Goal: Information Seeking & Learning: Learn about a topic

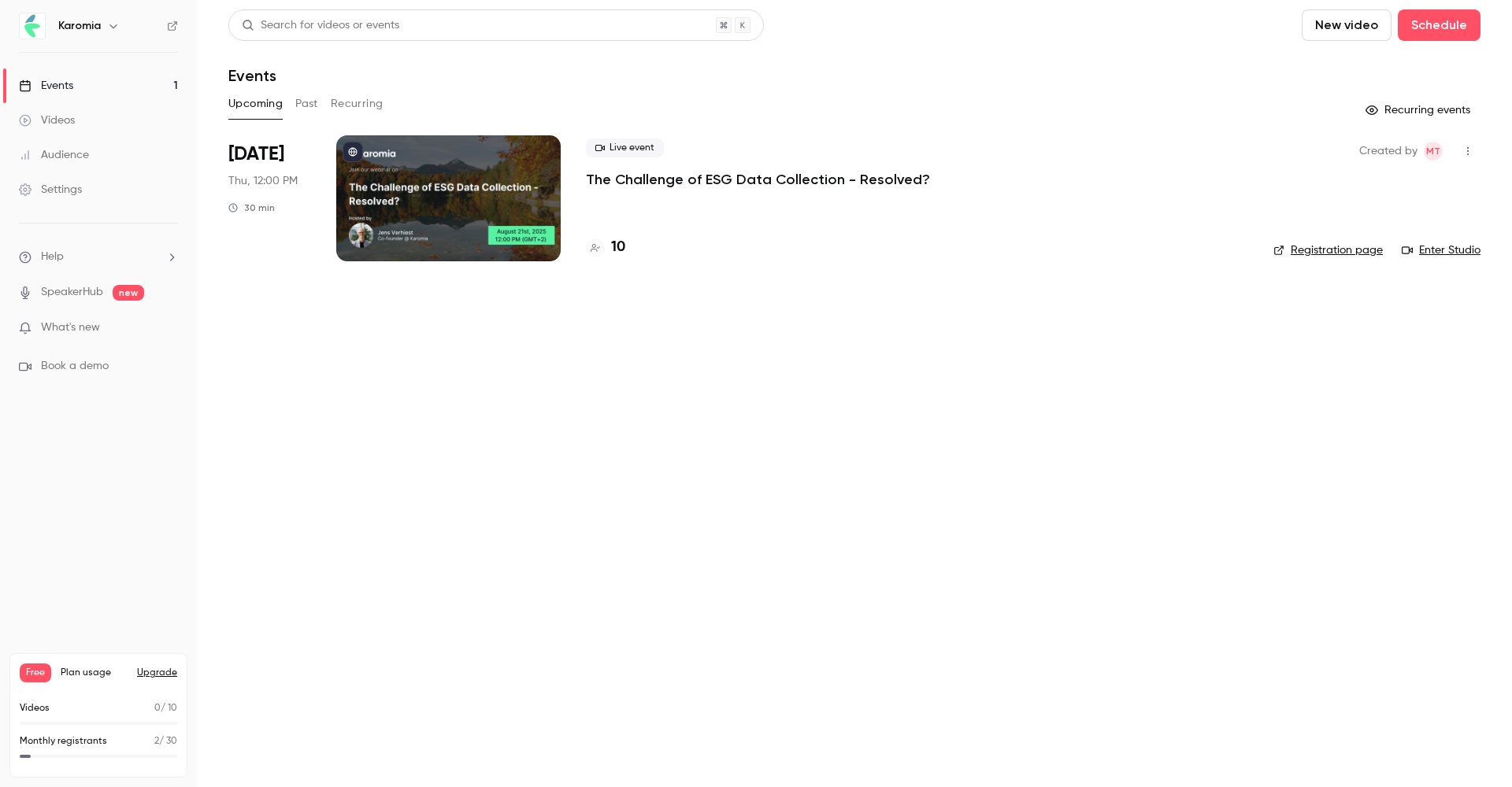
scroll to position [0, 1]
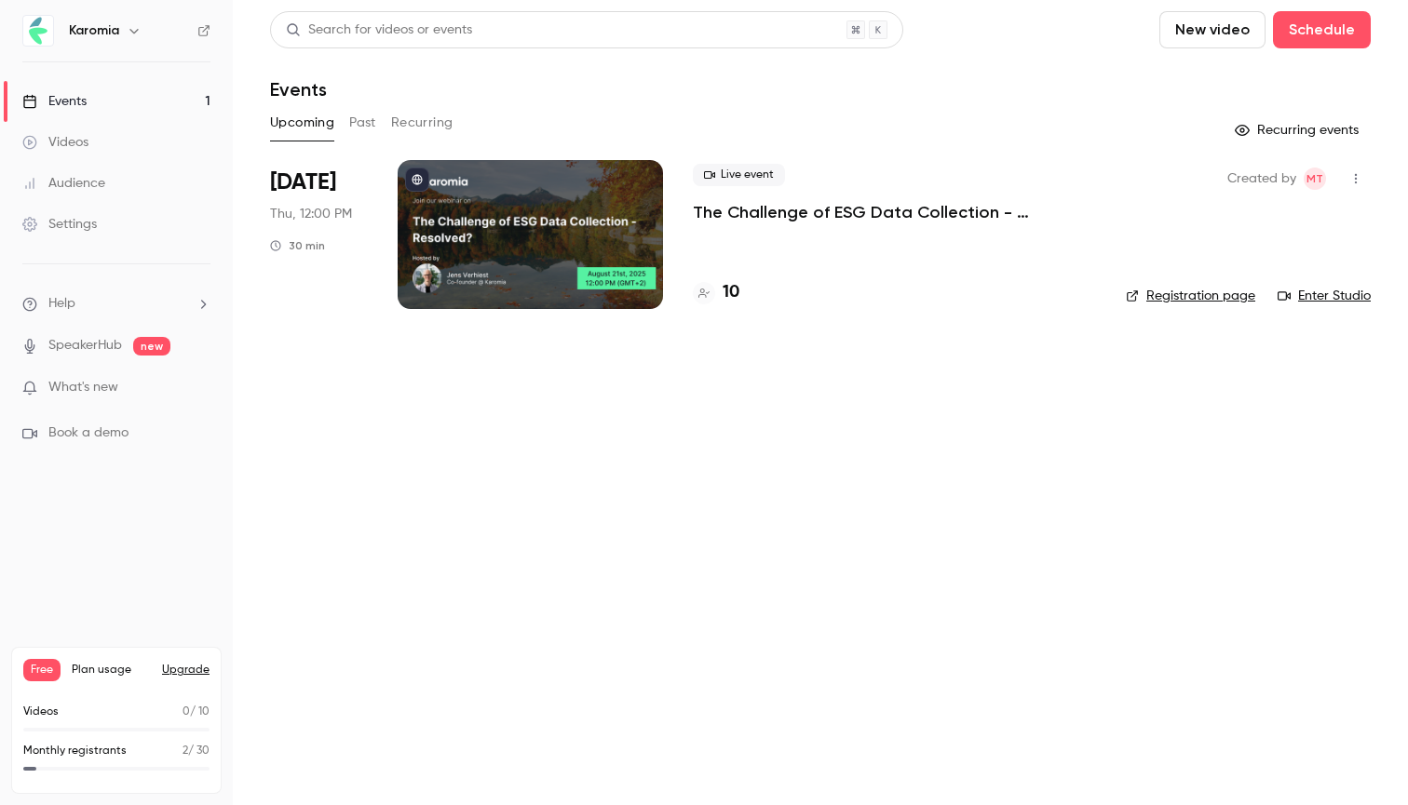
click at [726, 291] on h4 "10" at bounding box center [731, 292] width 17 height 25
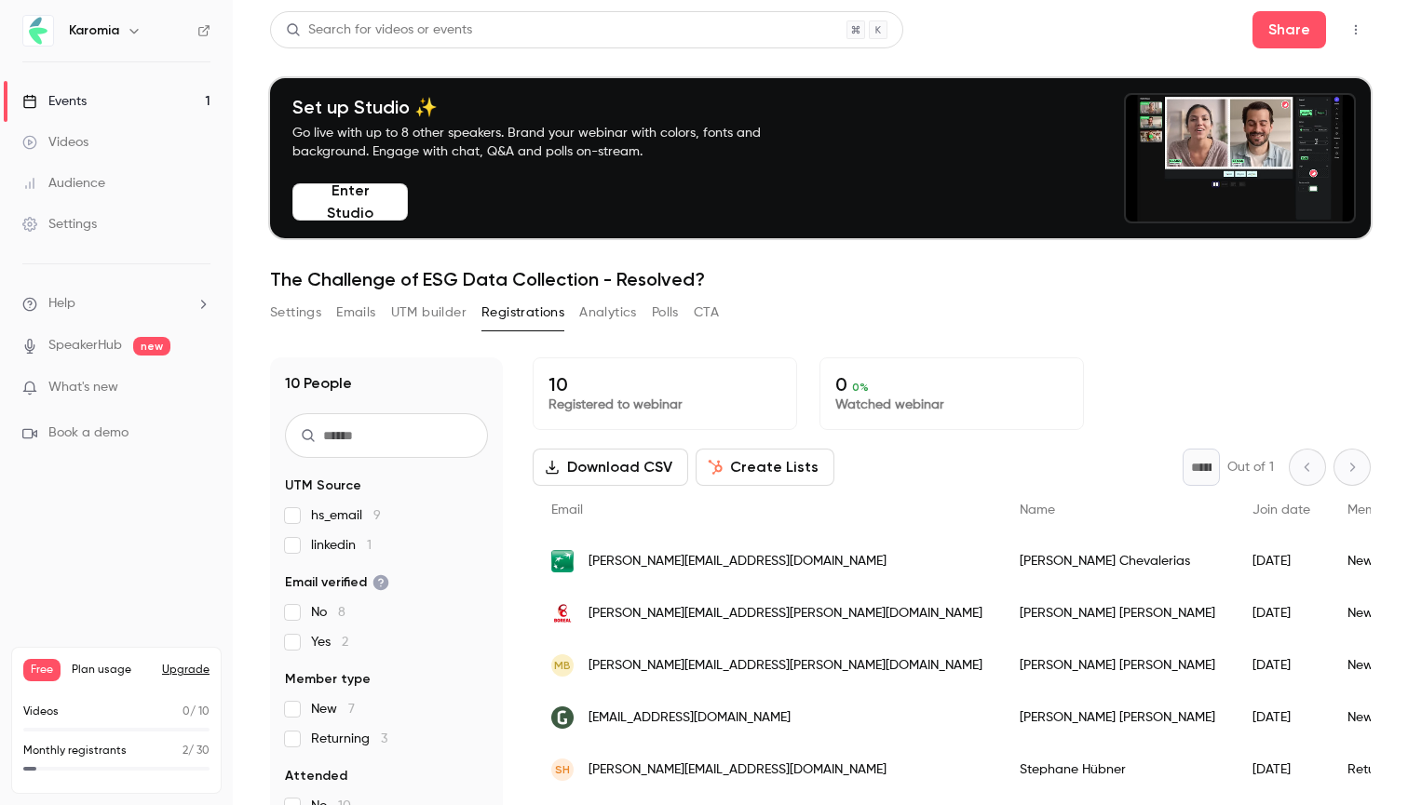
click at [366, 204] on button "Enter Studio" at bounding box center [349, 201] width 115 height 37
click at [1347, 34] on button "button" at bounding box center [1356, 30] width 30 height 30
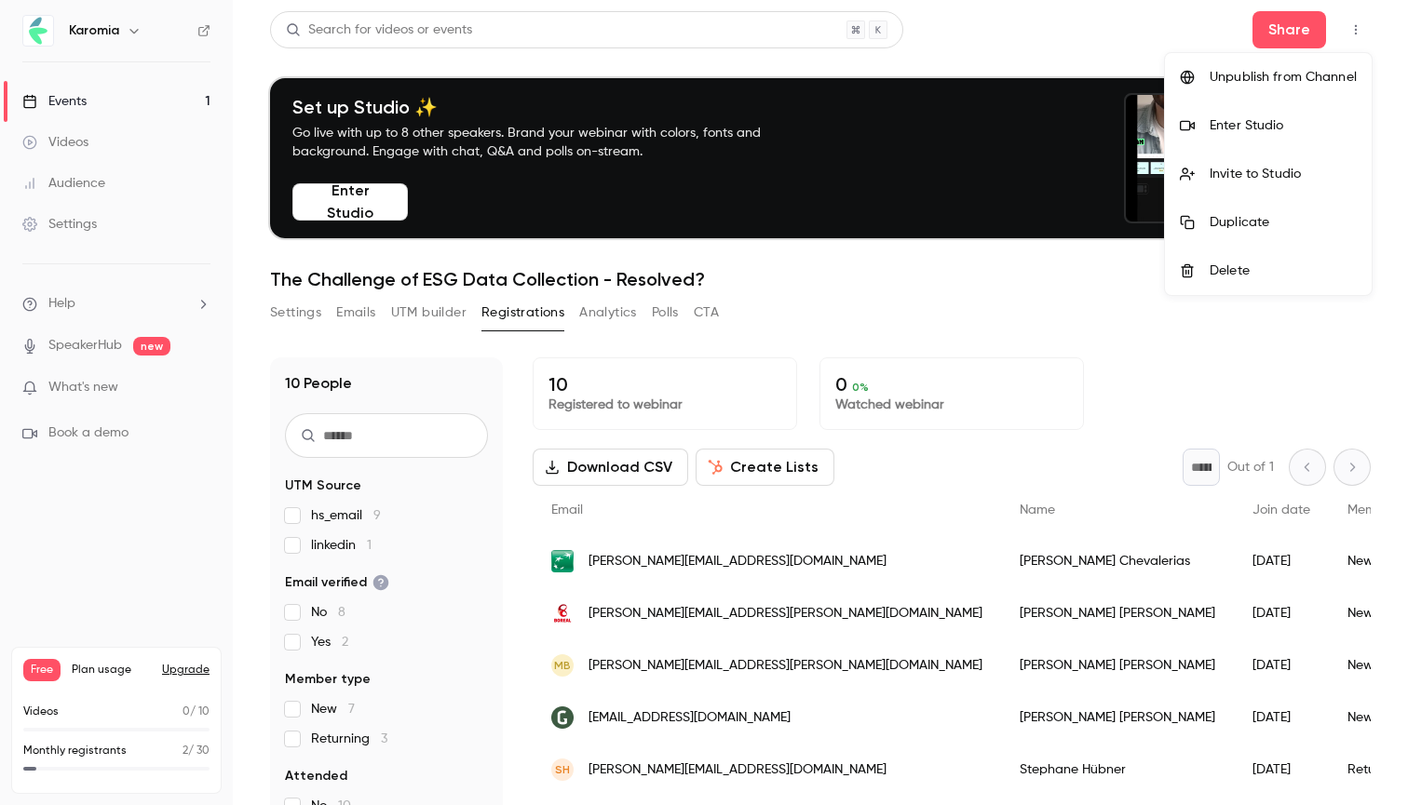
click at [1214, 29] on div at bounding box center [704, 402] width 1408 height 805
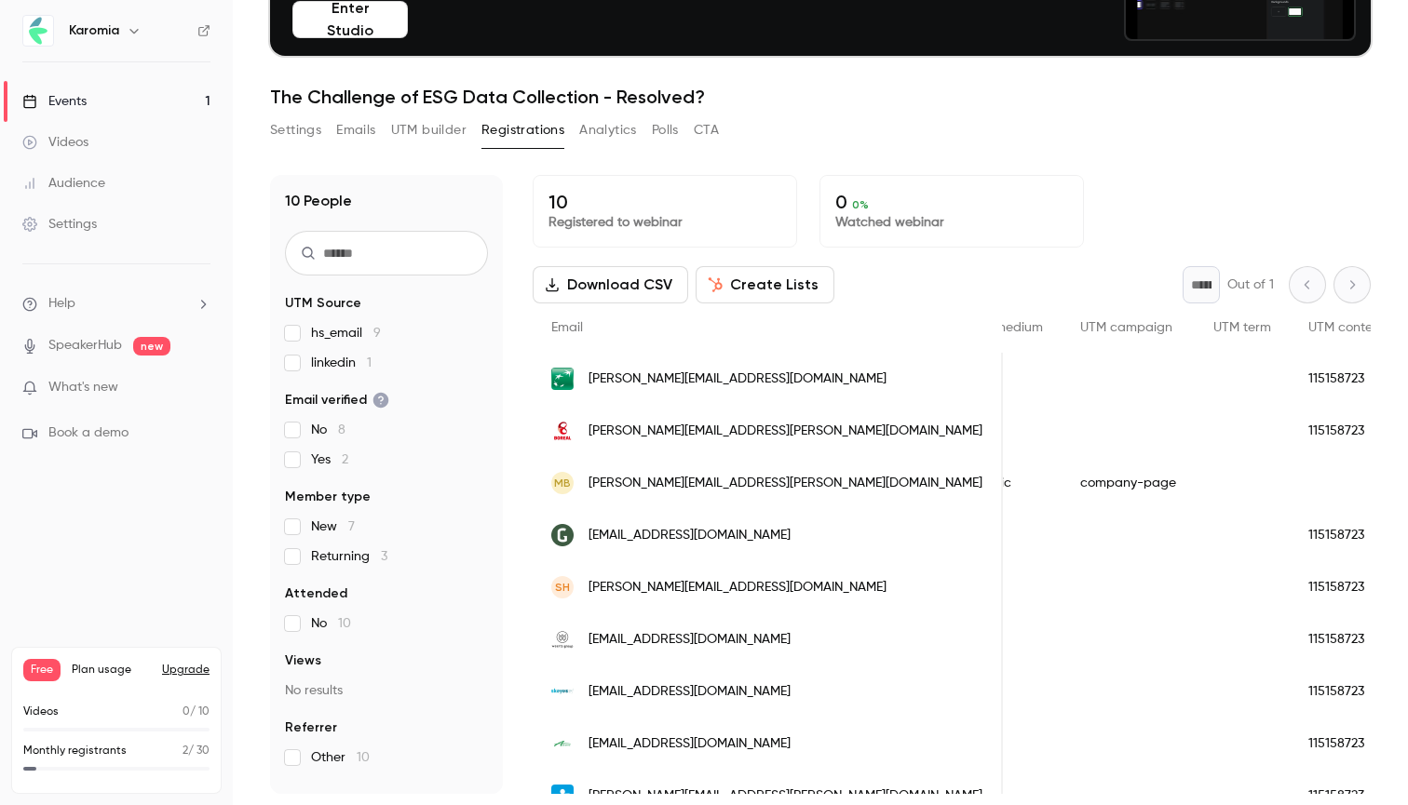
click at [603, 128] on button "Analytics" at bounding box center [608, 130] width 58 height 30
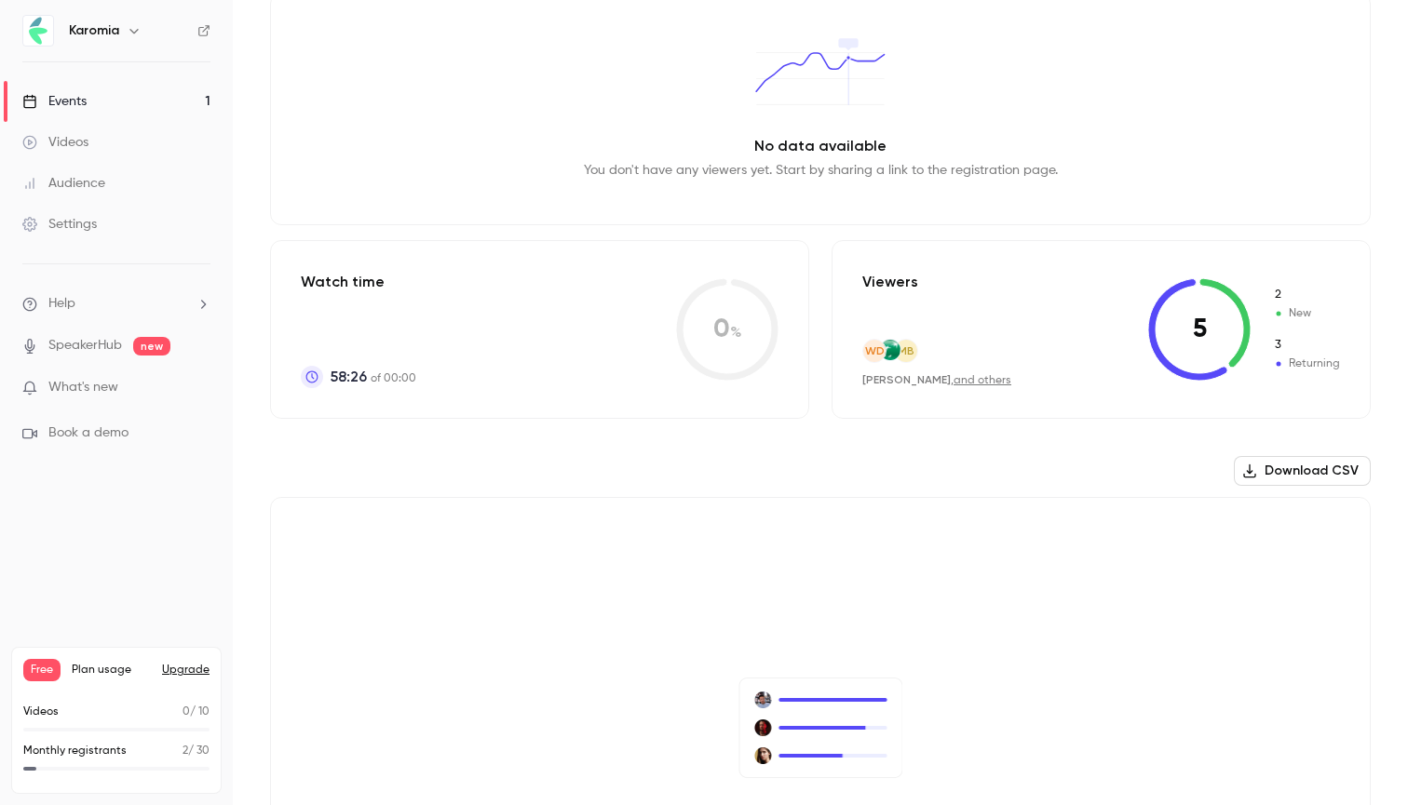
scroll to position [420, 0]
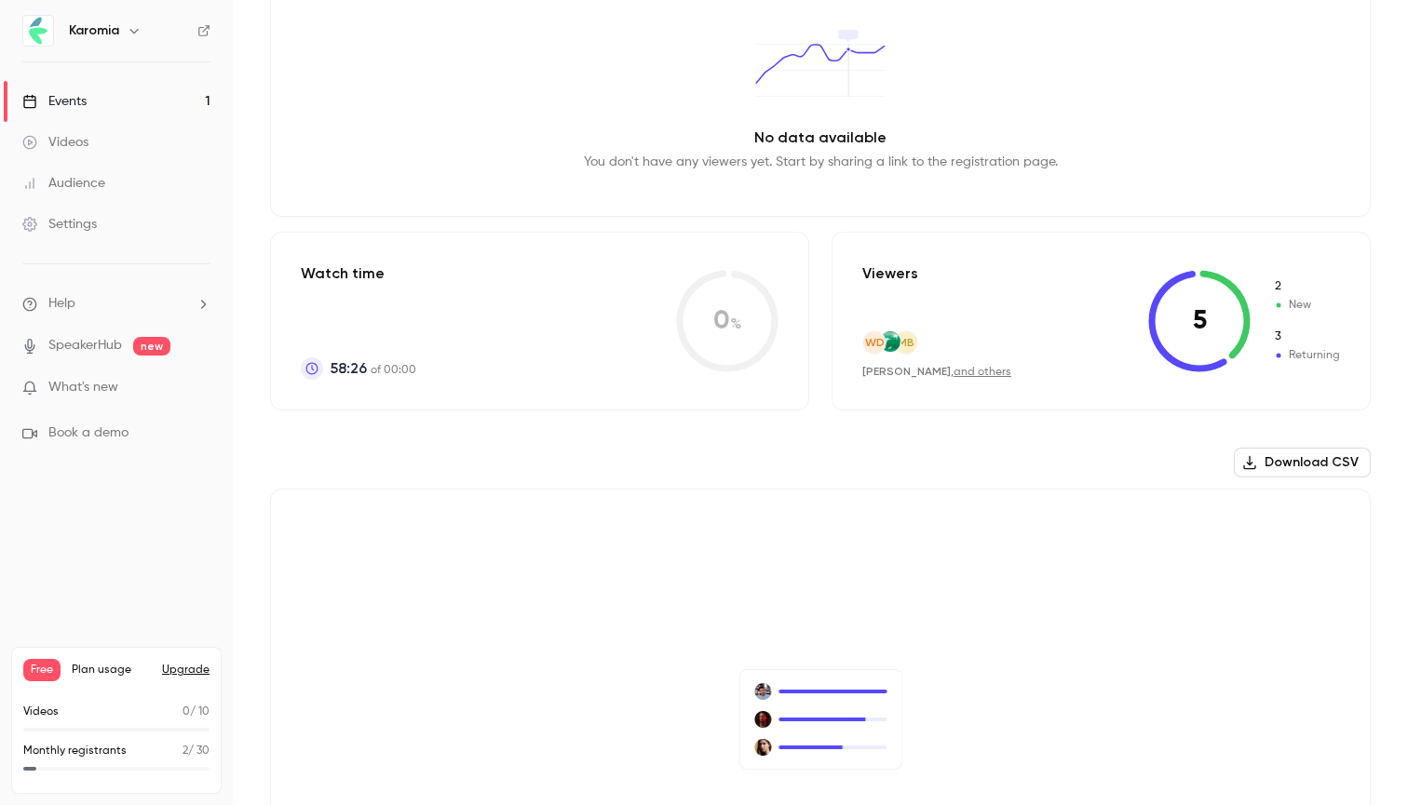
click at [962, 373] on link "and others" at bounding box center [982, 372] width 58 height 11
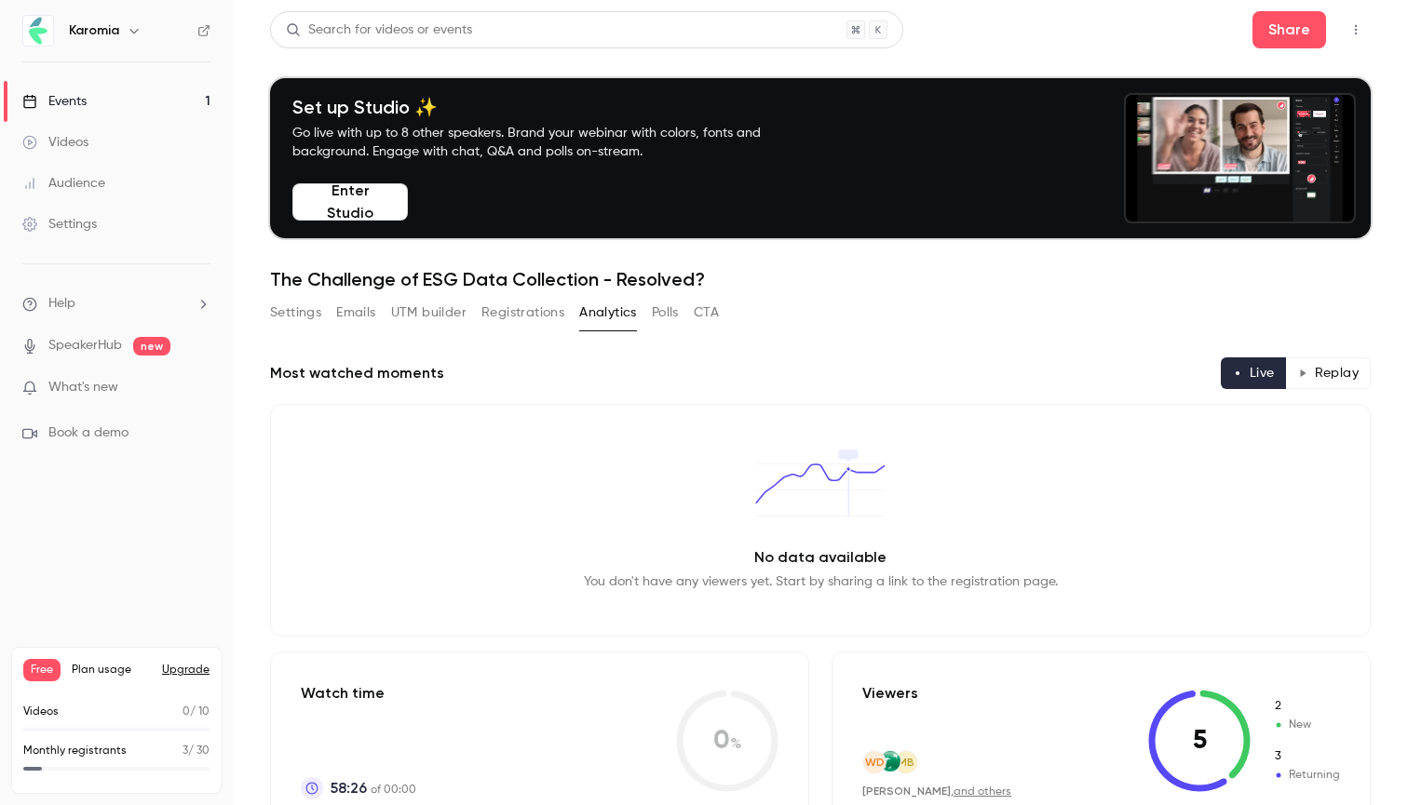
click at [663, 310] on button "Polls" at bounding box center [665, 313] width 27 height 30
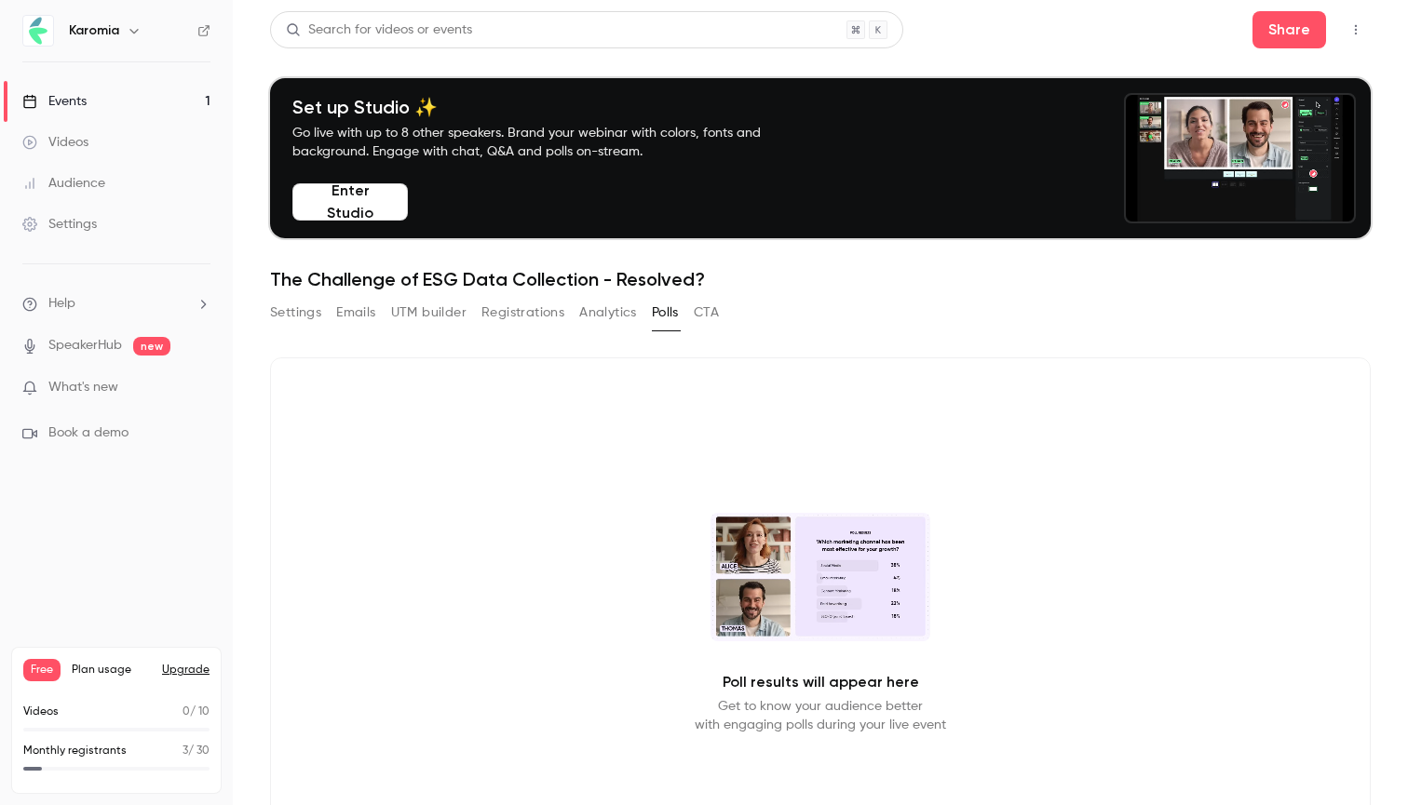
click at [605, 324] on button "Analytics" at bounding box center [608, 313] width 58 height 30
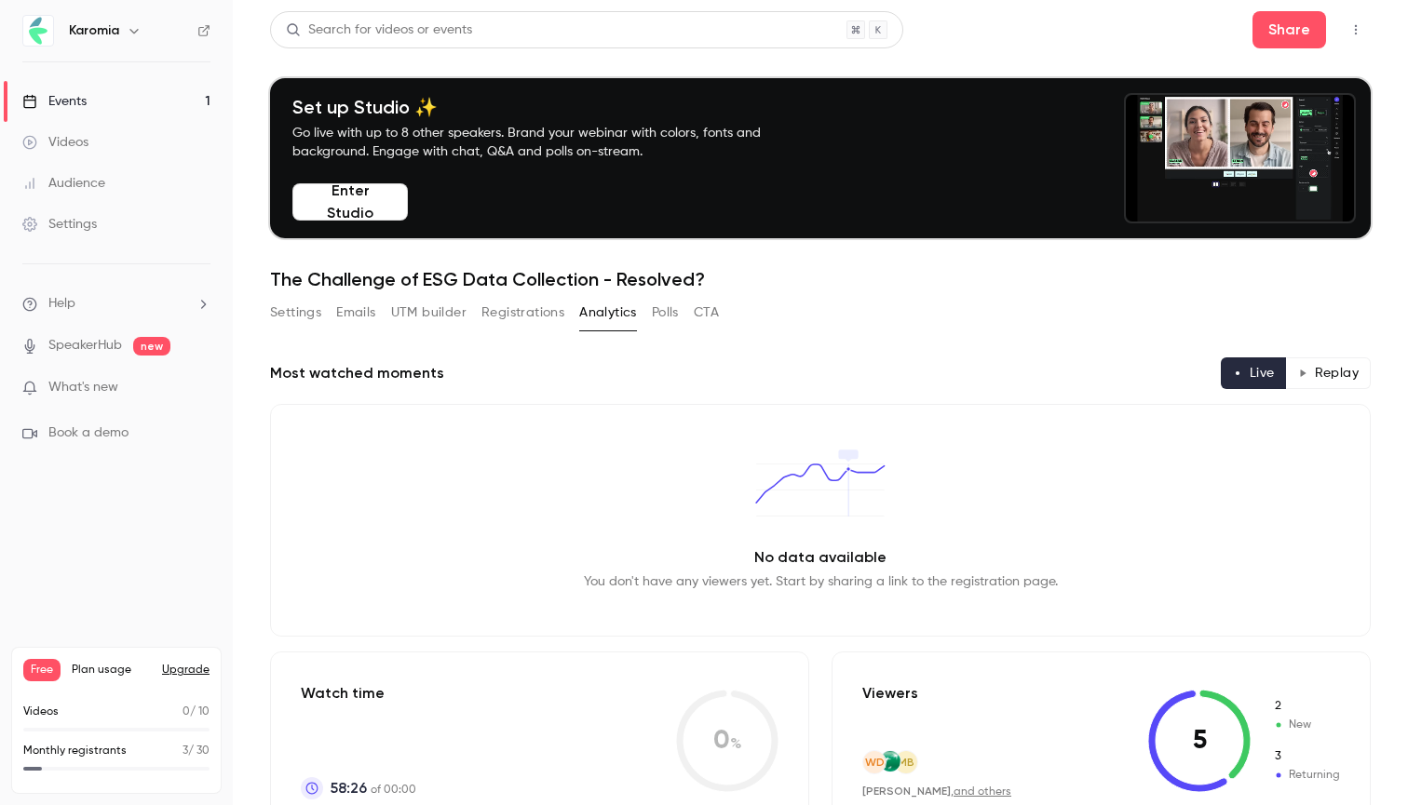
click at [706, 310] on button "CTA" at bounding box center [706, 313] width 25 height 30
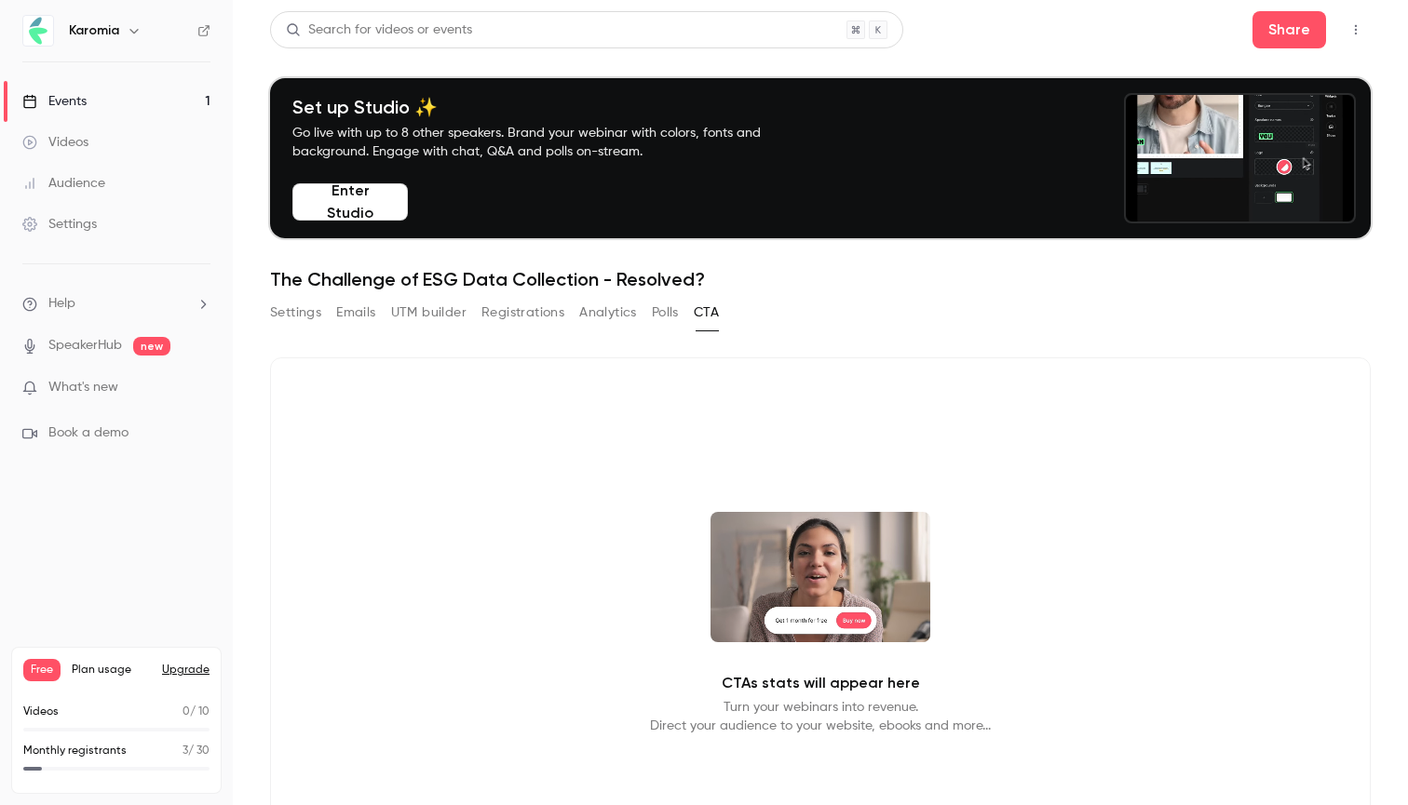
click at [609, 317] on button "Analytics" at bounding box center [608, 313] width 58 height 30
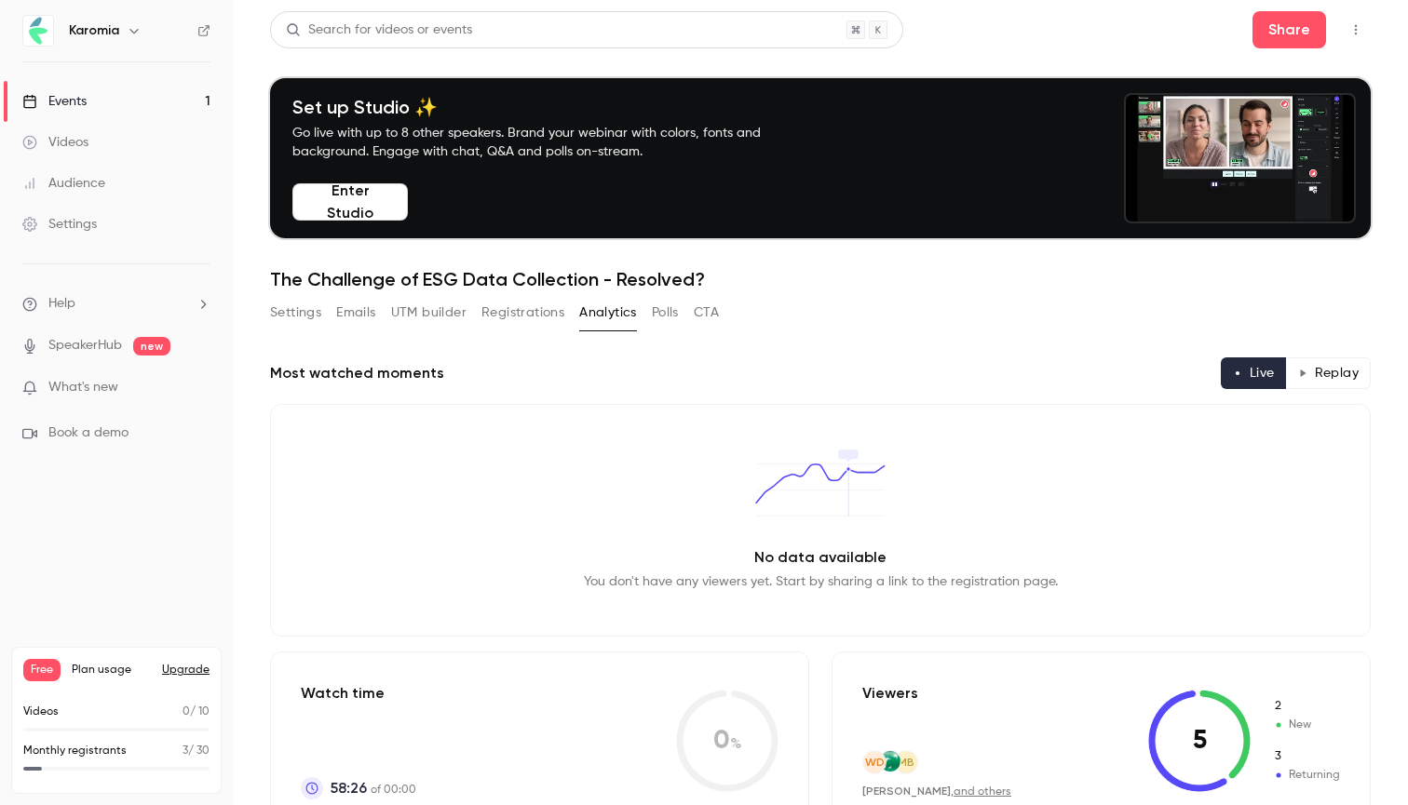
click at [546, 321] on button "Registrations" at bounding box center [522, 313] width 83 height 30
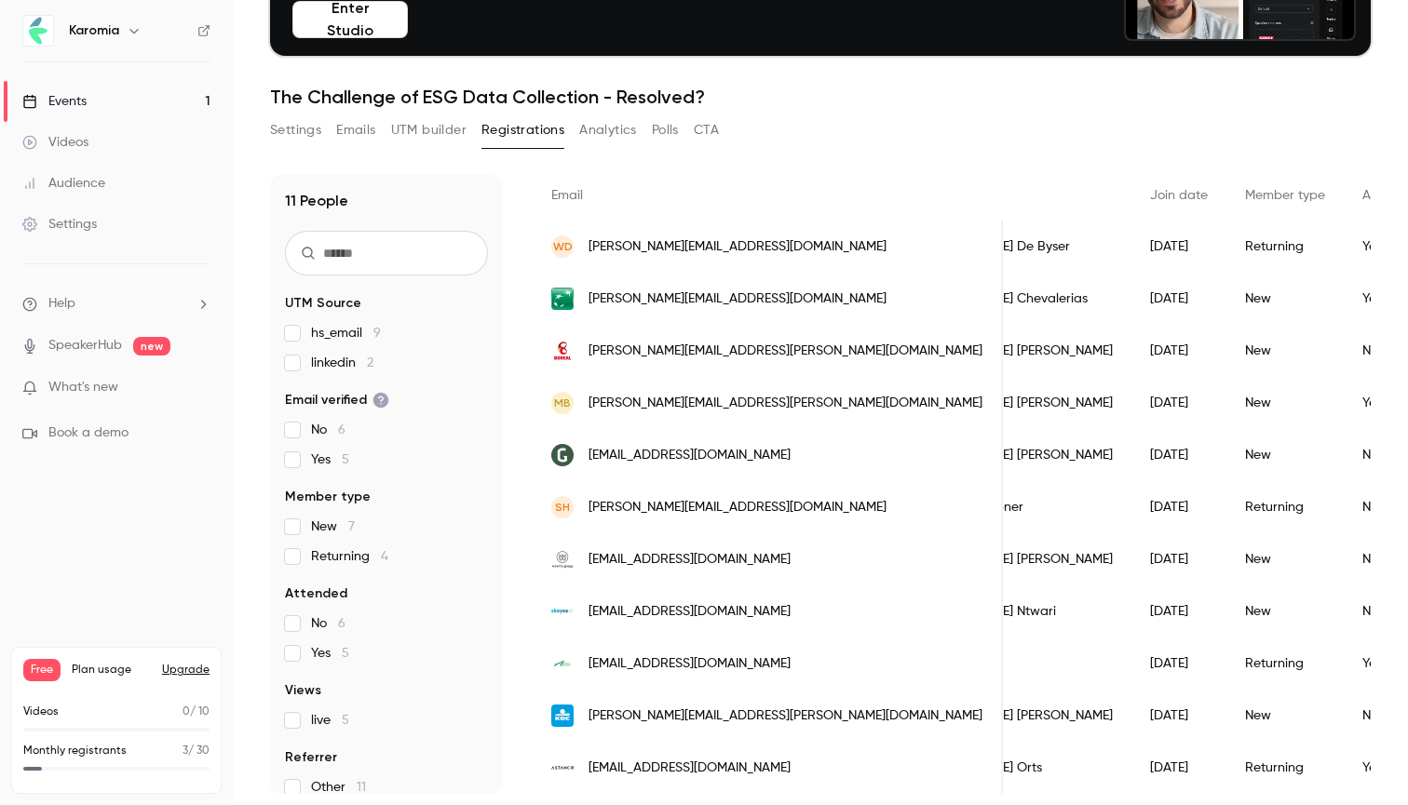
scroll to position [0, 99]
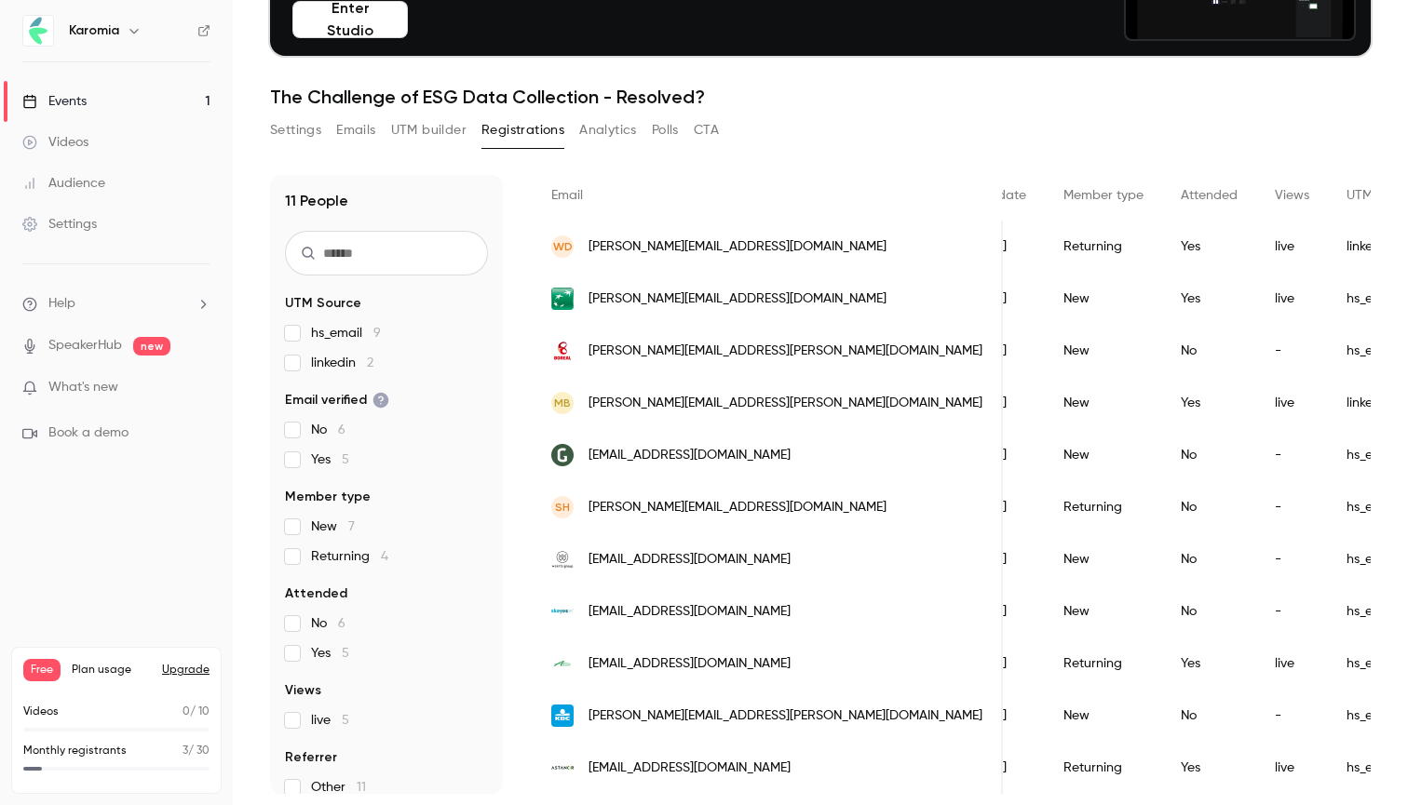
scroll to position [0, 292]
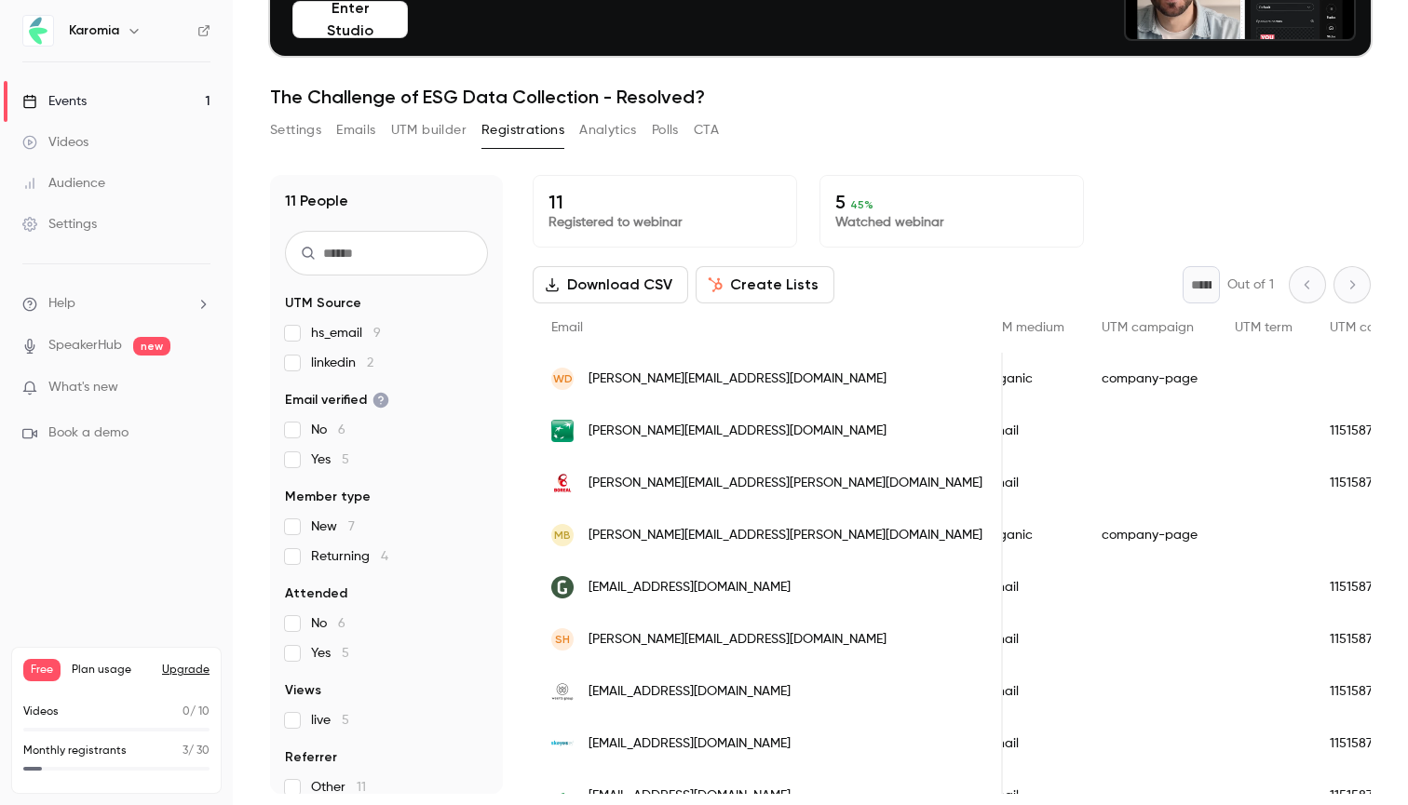
click at [617, 130] on button "Analytics" at bounding box center [608, 130] width 58 height 30
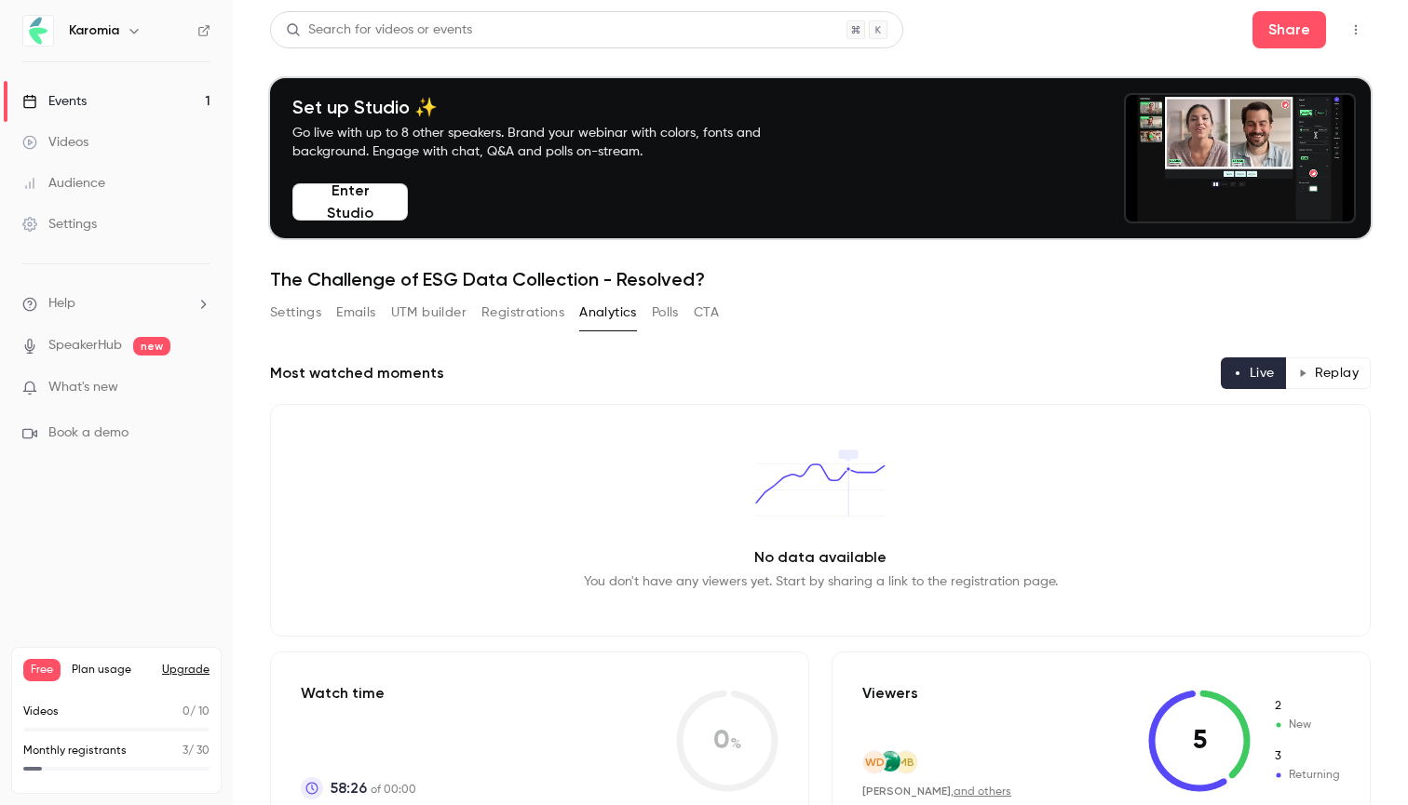
click at [543, 317] on button "Registrations" at bounding box center [522, 313] width 83 height 30
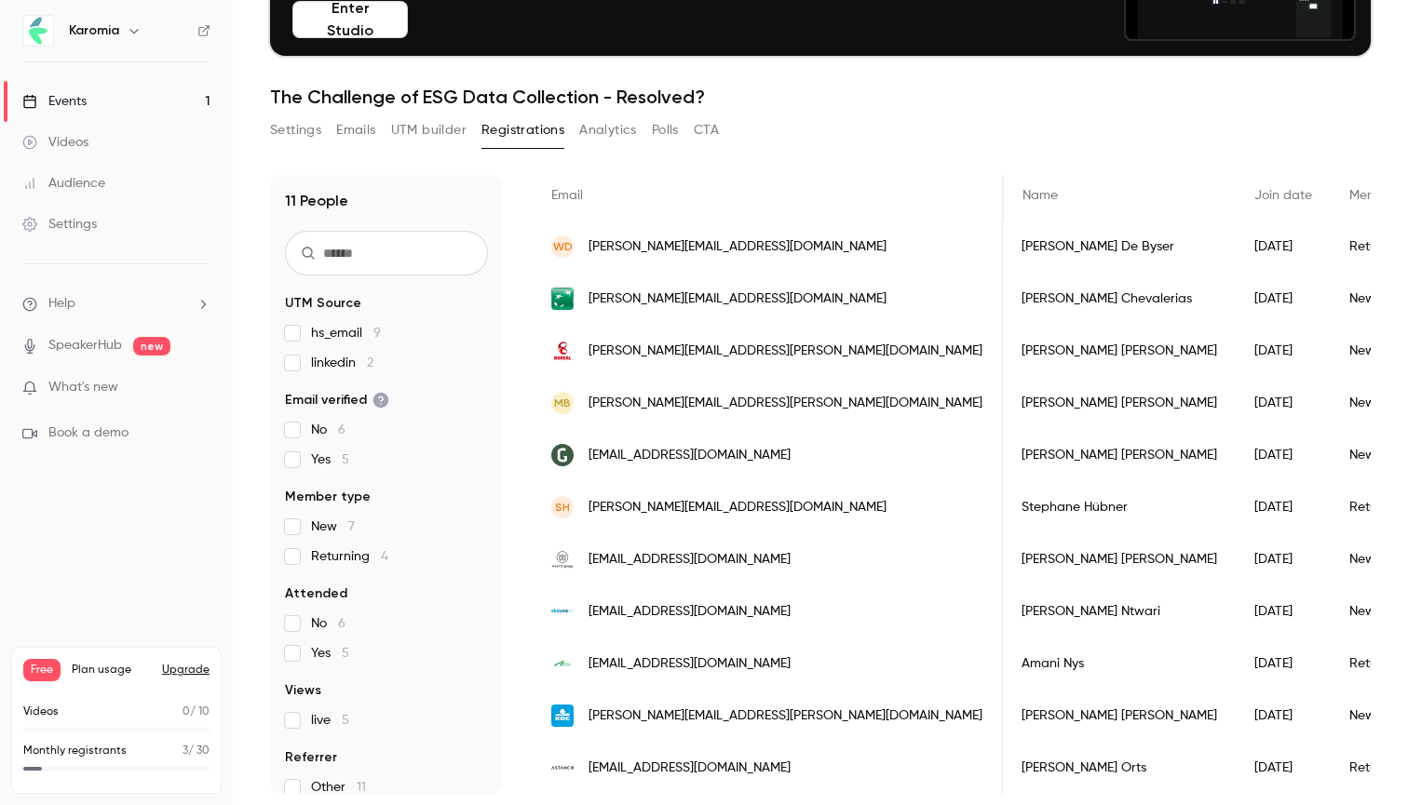
scroll to position [0, 489]
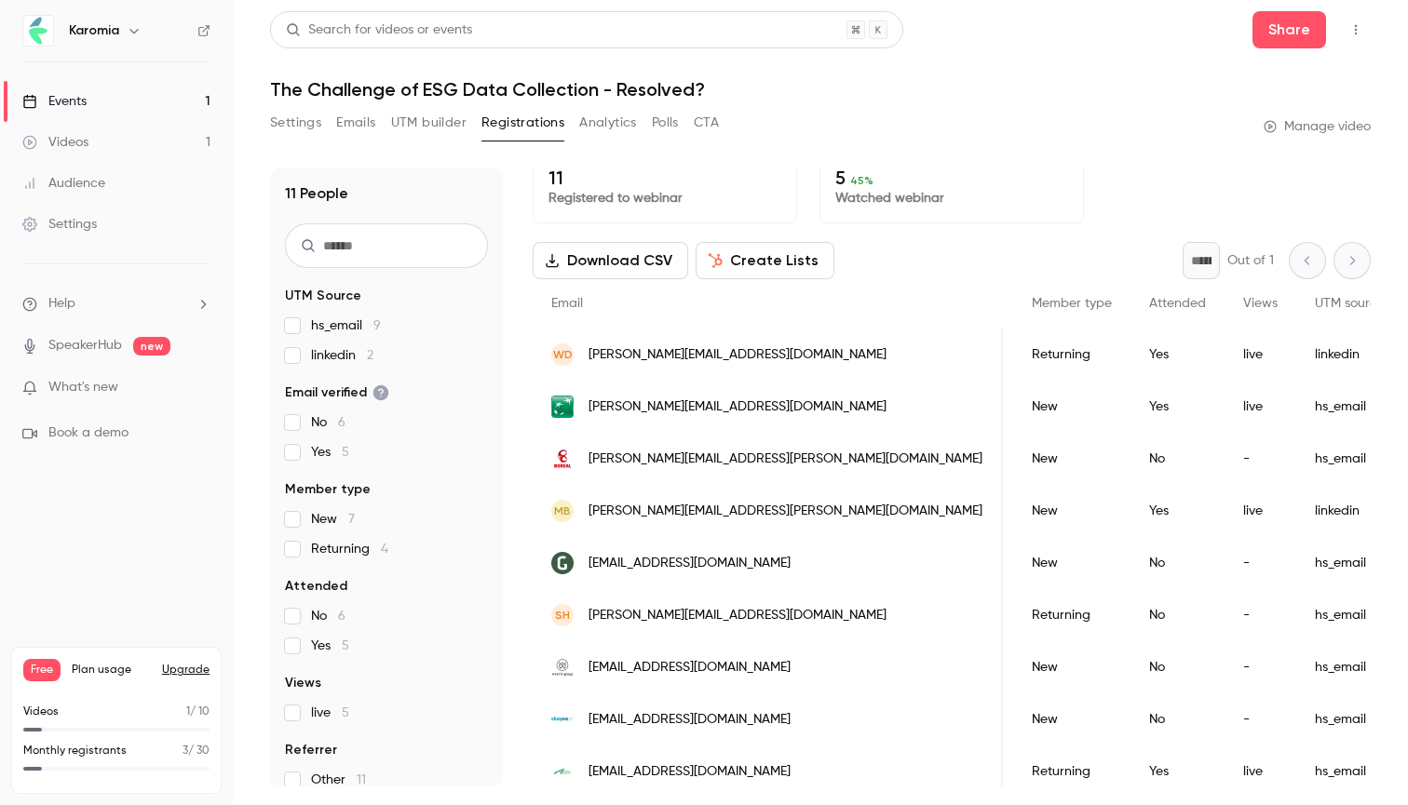
scroll to position [0, 353]
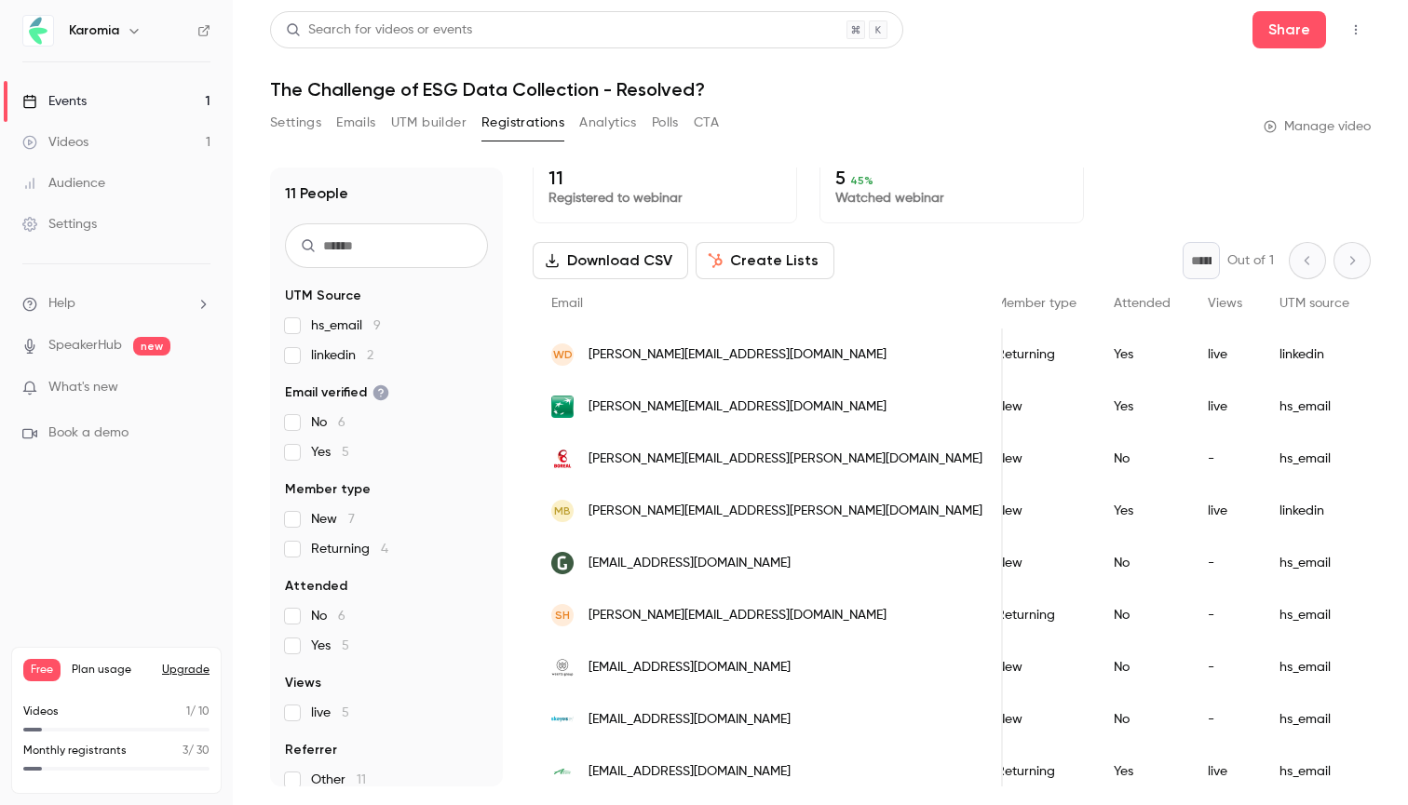
click at [1189, 419] on div "live" at bounding box center [1225, 407] width 72 height 52
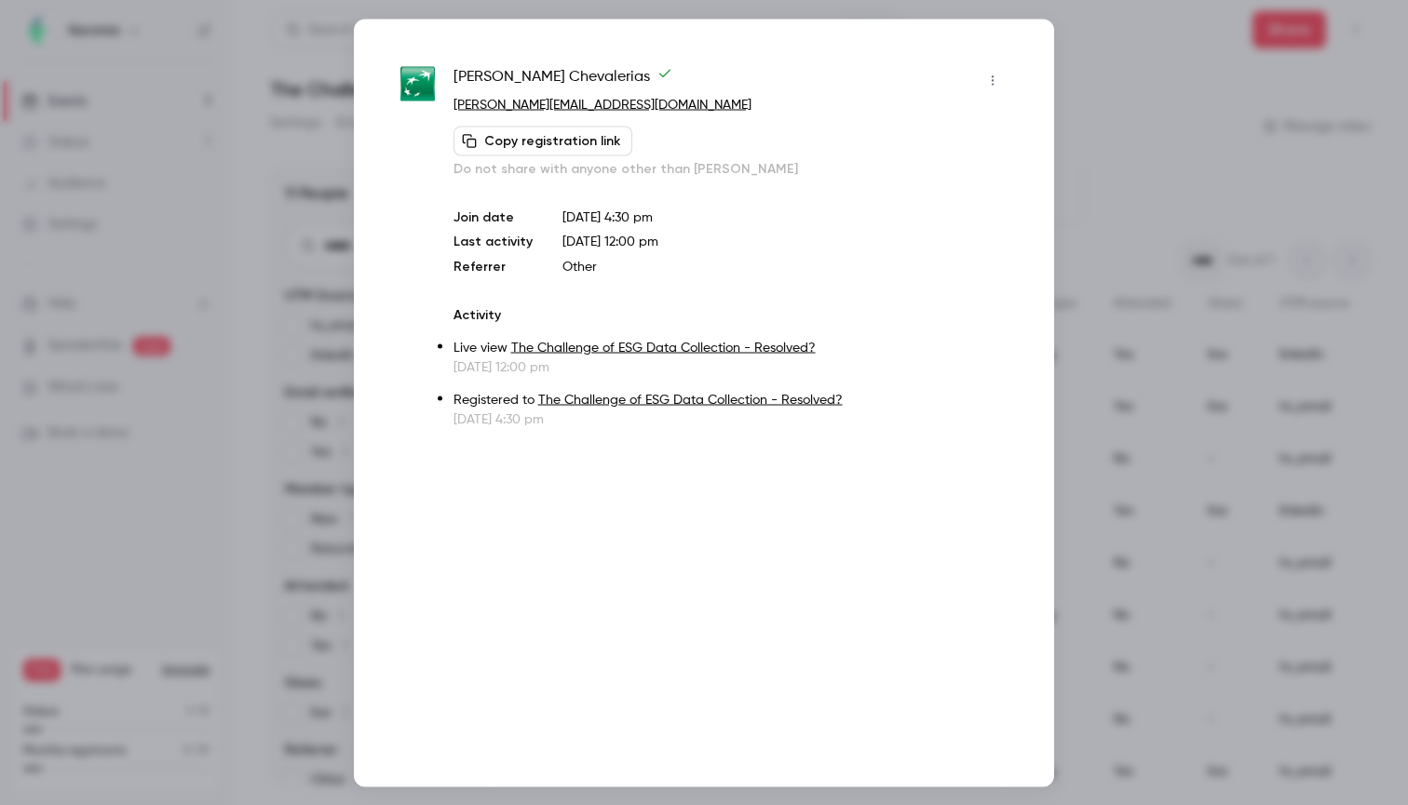
click at [1141, 105] on div at bounding box center [704, 402] width 1408 height 805
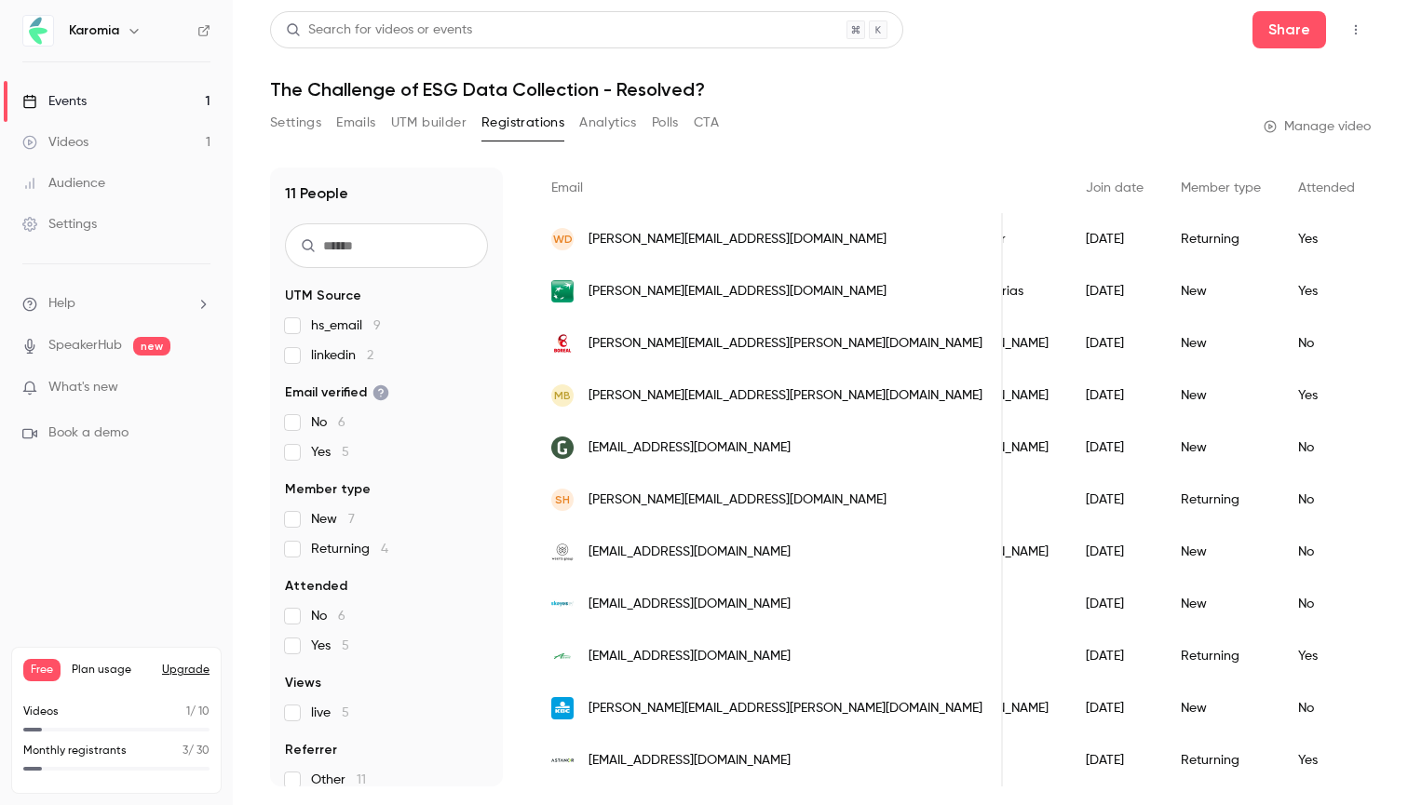
scroll to position [0, 0]
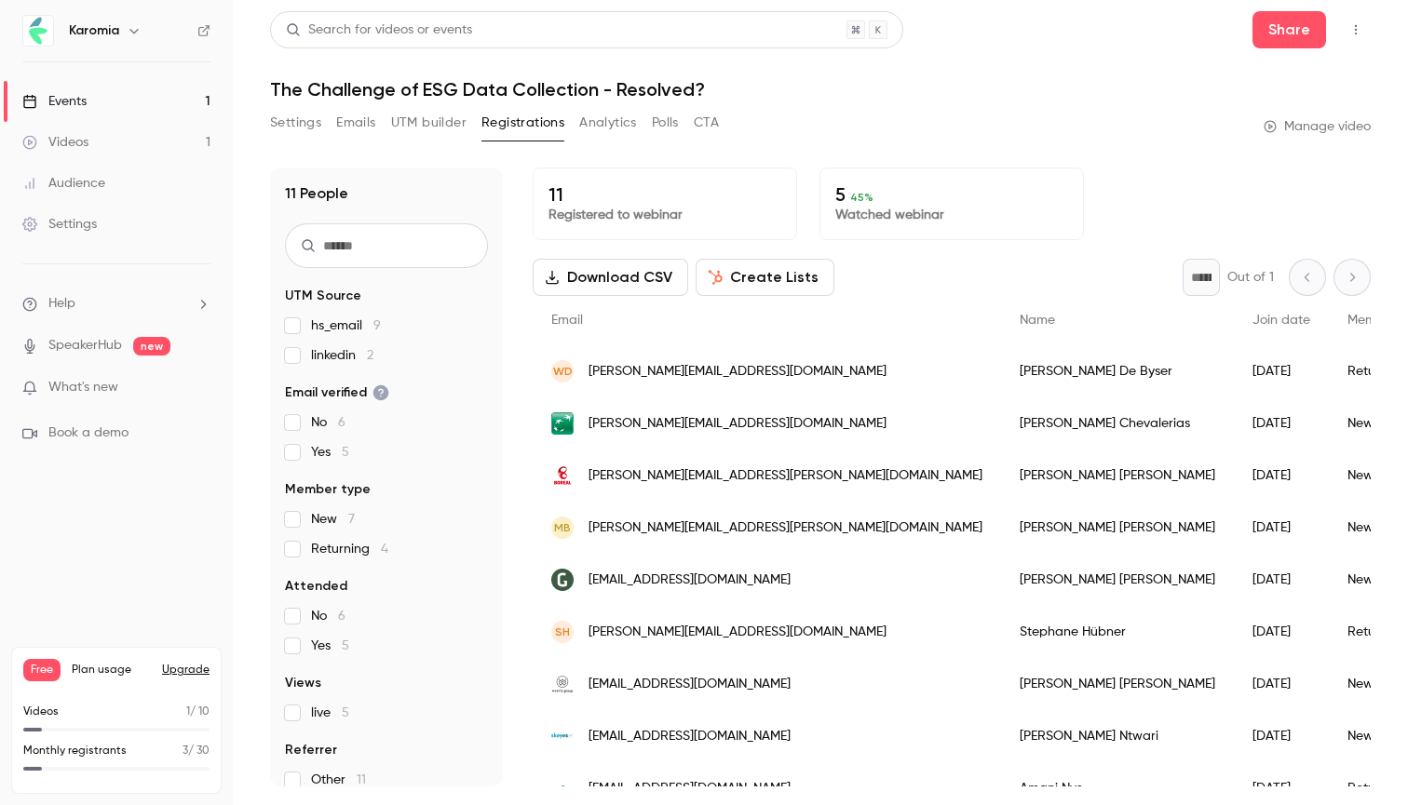
click at [607, 119] on button "Analytics" at bounding box center [608, 123] width 58 height 30
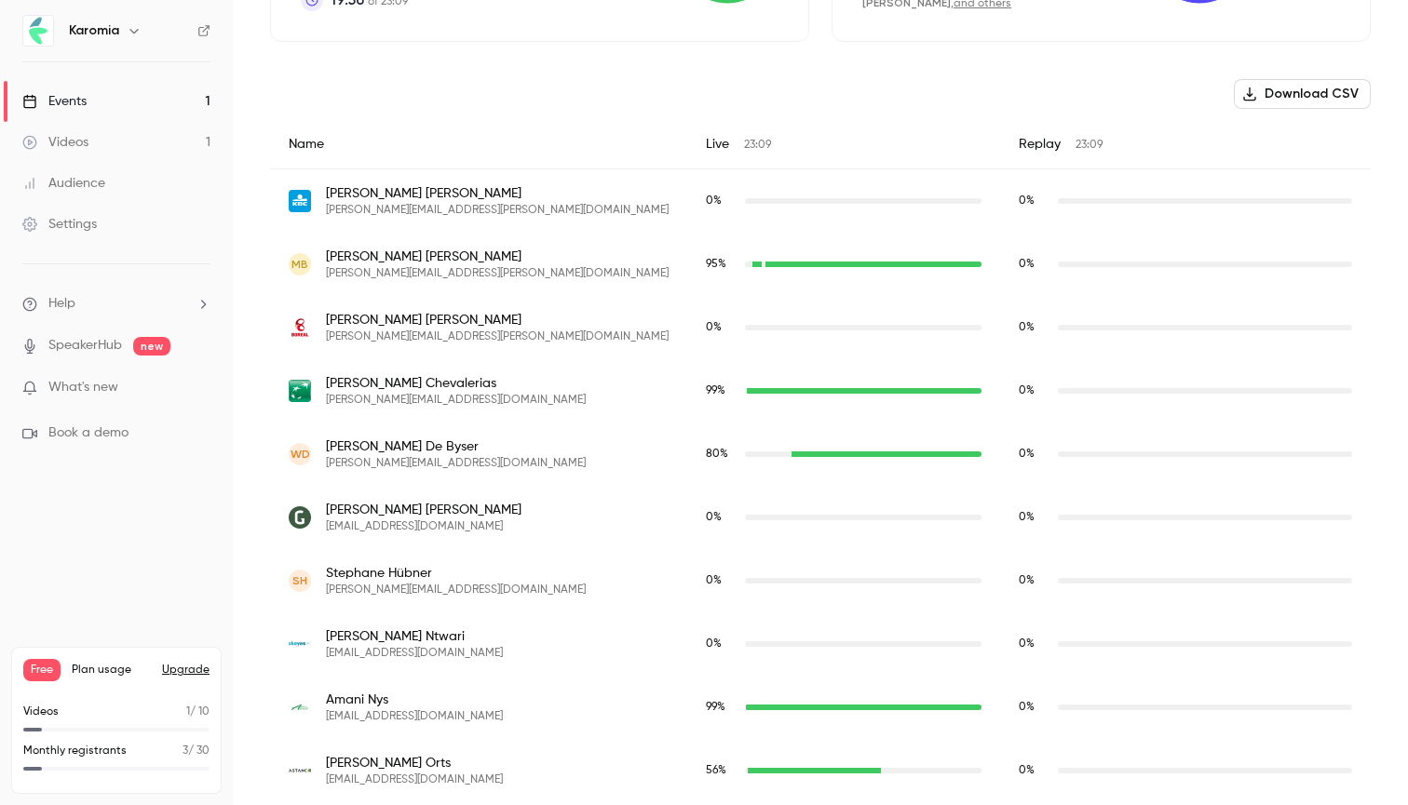
scroll to position [588, 0]
